Goal: Task Accomplishment & Management: Manage account settings

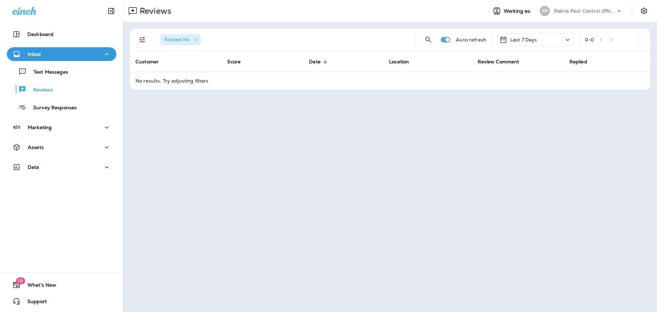
click at [620, 9] on icon at bounding box center [618, 11] width 7 height 7
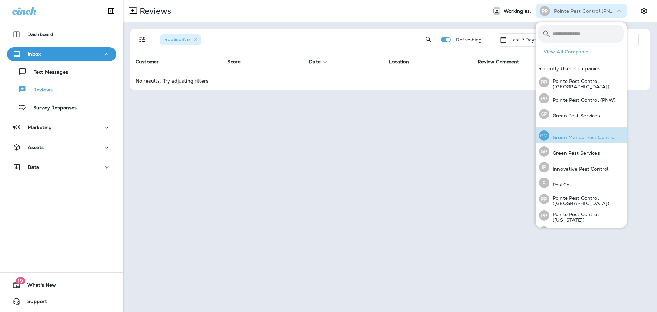
click at [554, 135] on p "Green Mango Pest Control" at bounding box center [582, 136] width 66 height 5
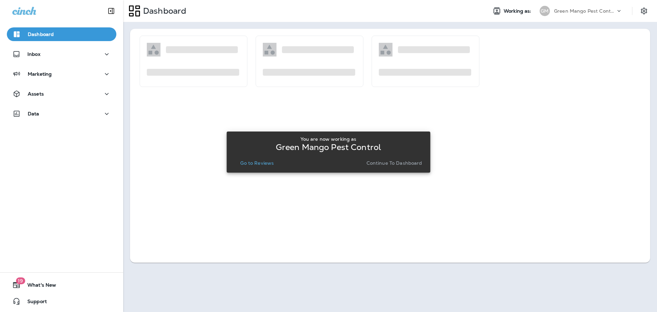
click at [256, 157] on div "You are now working as Green Mango Pest Control Go to Reviews Continue to Dashb…" at bounding box center [328, 151] width 193 height 31
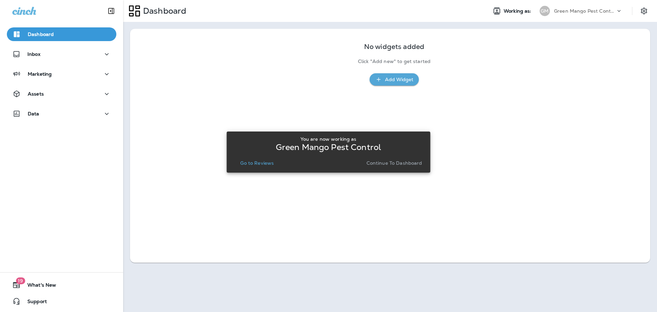
click at [256, 162] on p "Go to Reviews" at bounding box center [257, 162] width 34 height 5
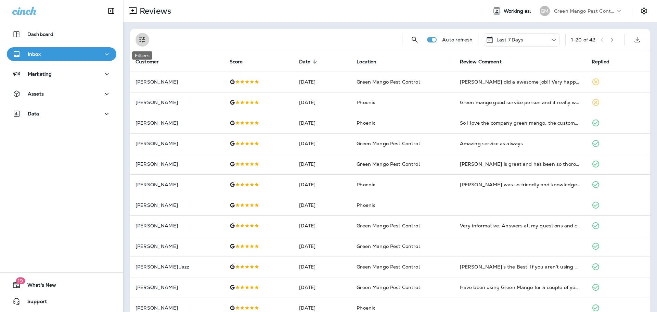
drag, startPoint x: 143, startPoint y: 37, endPoint x: 148, endPoint y: 53, distance: 16.9
click at [143, 37] on icon "Filters" at bounding box center [142, 40] width 6 height 6
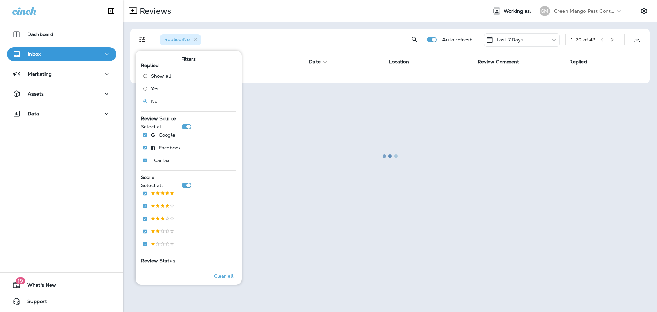
click at [355, 1] on div "Reviews Working as: [PERSON_NAME] Mango Pest Control" at bounding box center [390, 11] width 534 height 22
